Goal: Check status: Check status

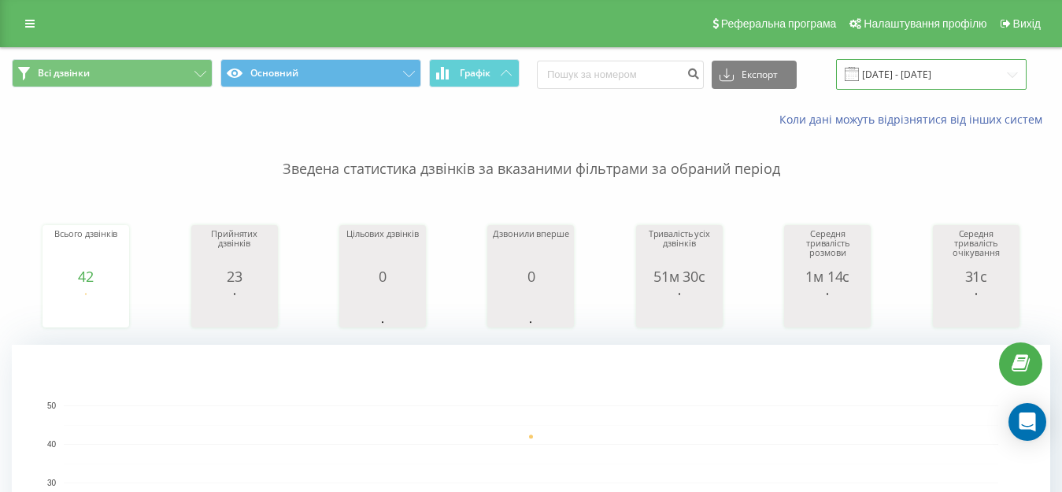
click at [910, 69] on input "22.09.2025 - 22.09.2025" at bounding box center [931, 74] width 191 height 31
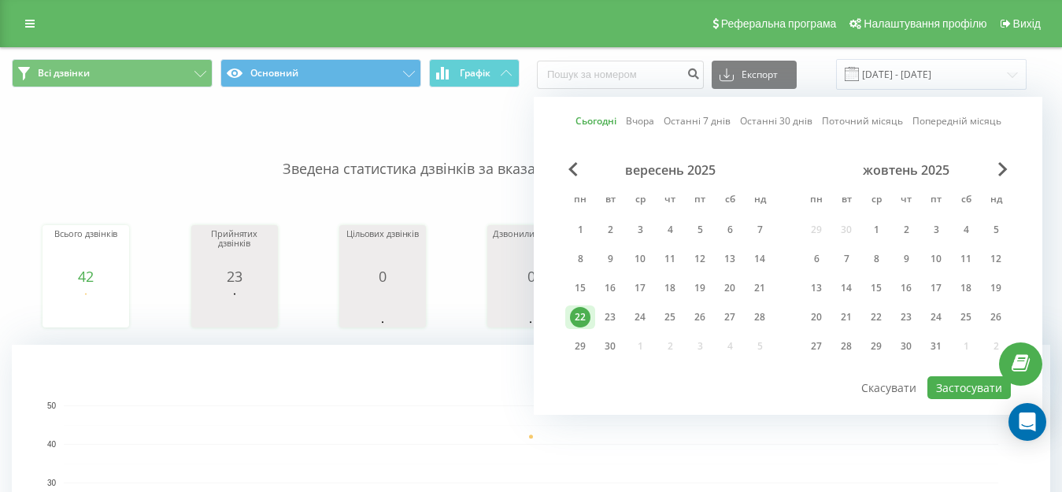
drag, startPoint x: 582, startPoint y: 318, endPoint x: 648, endPoint y: 338, distance: 69.0
click at [584, 321] on div "22" at bounding box center [580, 317] width 20 height 20
click at [969, 394] on button "Застосувати" at bounding box center [969, 387] width 83 height 23
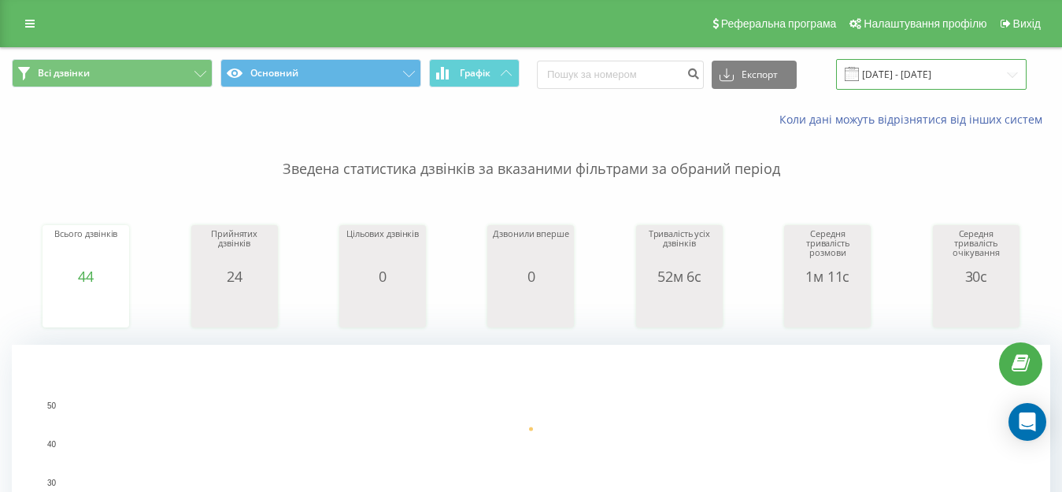
click at [954, 76] on input "[DATE] - [DATE]" at bounding box center [931, 74] width 191 height 31
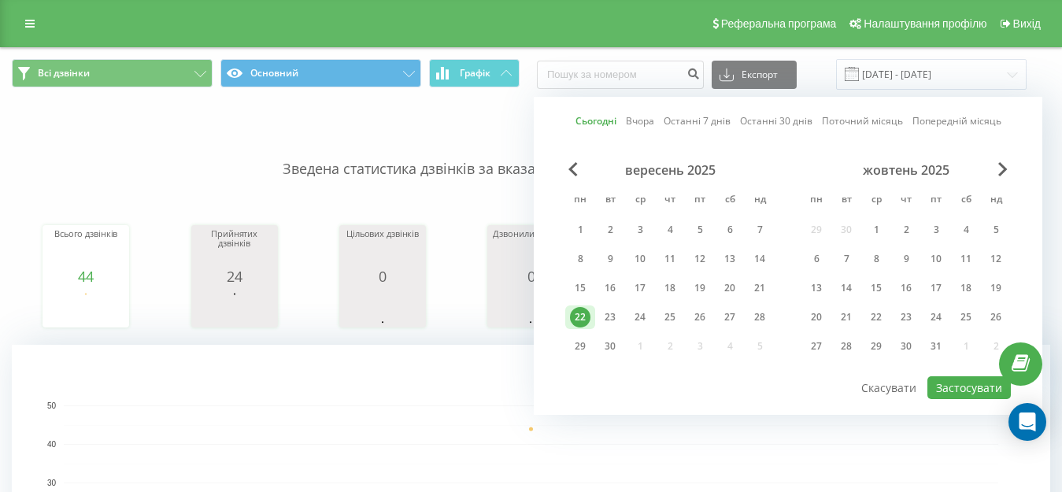
click at [577, 313] on div "22" at bounding box center [580, 317] width 20 height 20
click at [953, 384] on button "Застосувати" at bounding box center [969, 387] width 83 height 23
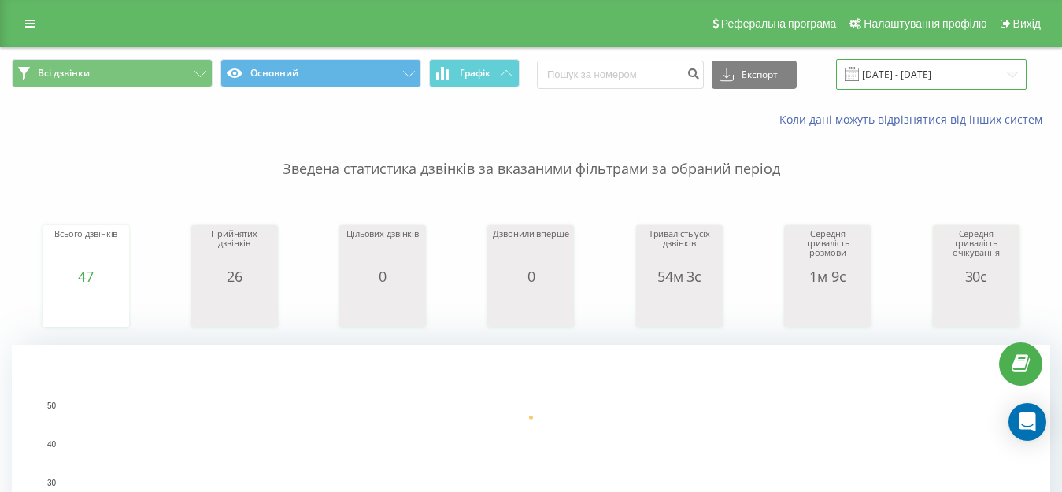
click at [928, 76] on input "[DATE] - [DATE]" at bounding box center [931, 74] width 191 height 31
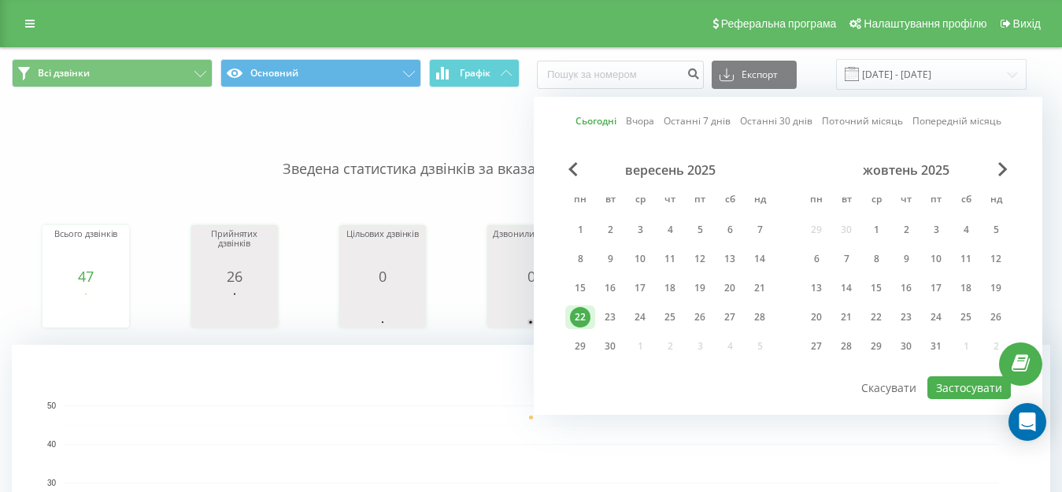
drag, startPoint x: 576, startPoint y: 315, endPoint x: 589, endPoint y: 317, distance: 12.8
click at [578, 315] on div "22" at bounding box center [580, 317] width 20 height 20
click at [973, 390] on button "Застосувати" at bounding box center [969, 387] width 83 height 23
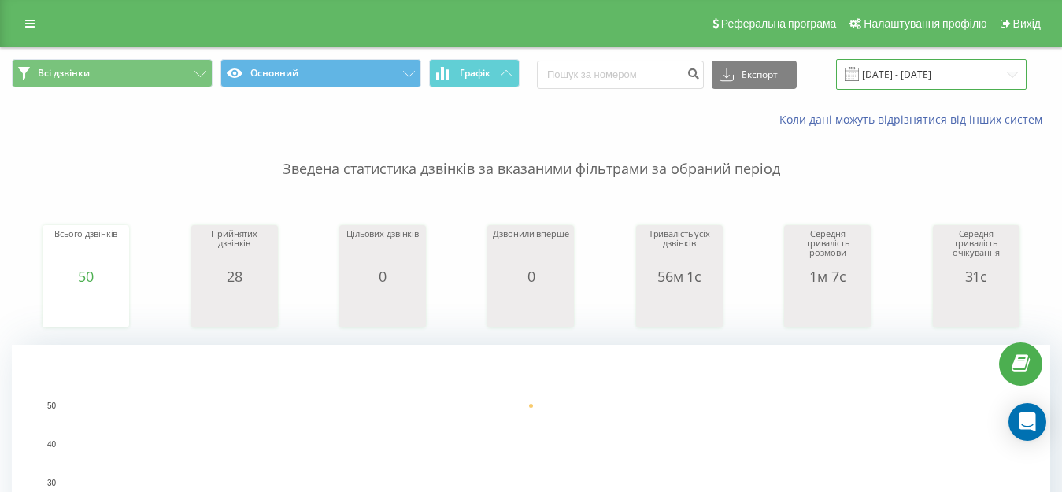
click at [940, 76] on input "[DATE] - [DATE]" at bounding box center [931, 74] width 191 height 31
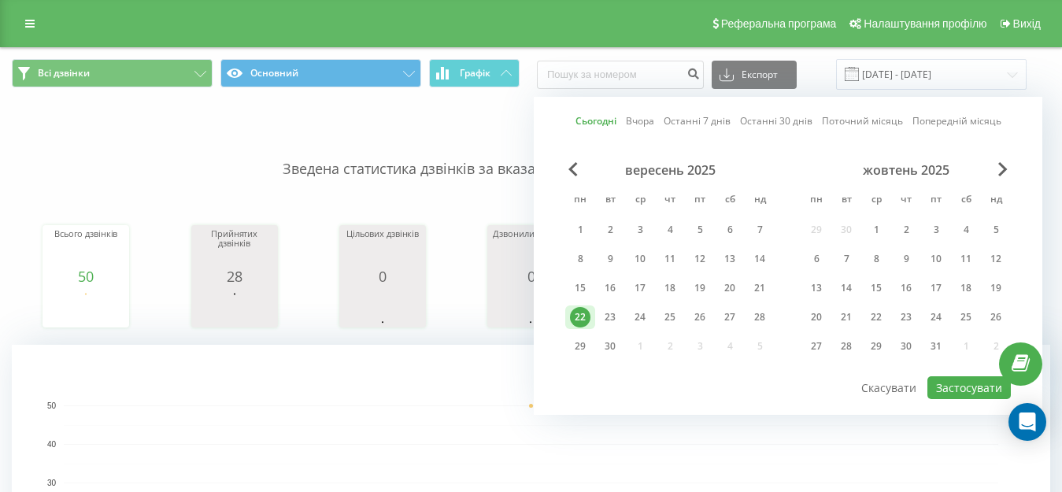
drag, startPoint x: 579, startPoint y: 319, endPoint x: 862, endPoint y: 372, distance: 288.4
click at [580, 320] on div "22" at bounding box center [580, 317] width 20 height 20
click at [977, 384] on button "Застосувати" at bounding box center [969, 387] width 83 height 23
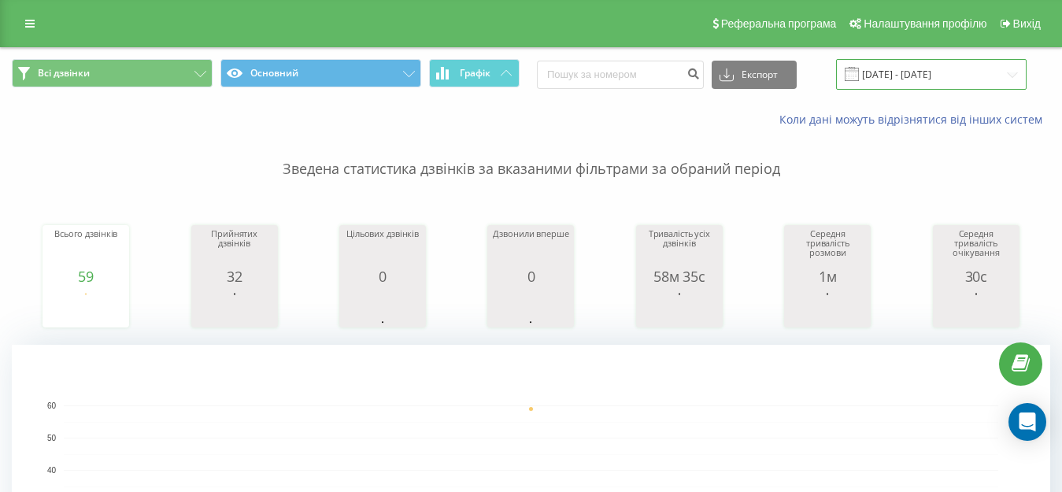
click at [940, 76] on input "22.09.2025 - 22.09.2025" at bounding box center [931, 74] width 191 height 31
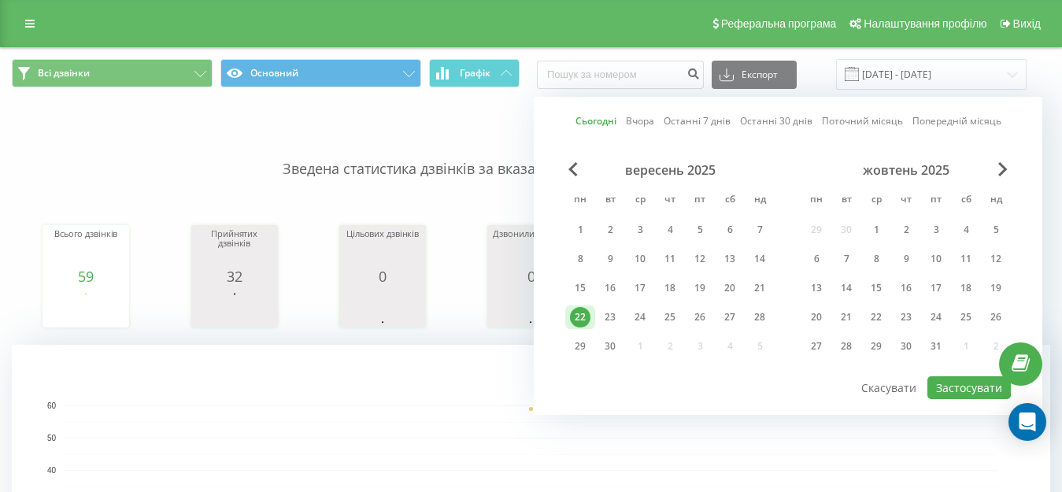
click at [573, 314] on div "22" at bounding box center [580, 317] width 20 height 20
drag, startPoint x: 576, startPoint y: 317, endPoint x: 982, endPoint y: 396, distance: 413.3
click at [591, 319] on div "22" at bounding box center [580, 318] width 30 height 24
click at [943, 382] on button "Застосувати" at bounding box center [969, 387] width 83 height 23
drag, startPoint x: 581, startPoint y: 315, endPoint x: 1075, endPoint y: 432, distance: 507.4
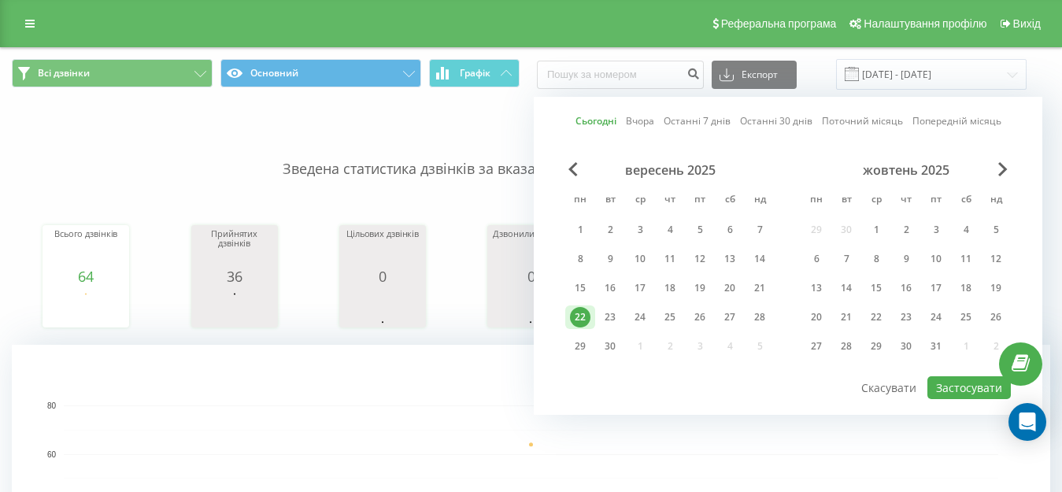
click at [582, 313] on div "22" at bounding box center [580, 317] width 20 height 20
click at [967, 392] on button "Застосувати" at bounding box center [969, 387] width 83 height 23
